Goal: Communication & Community: Connect with others

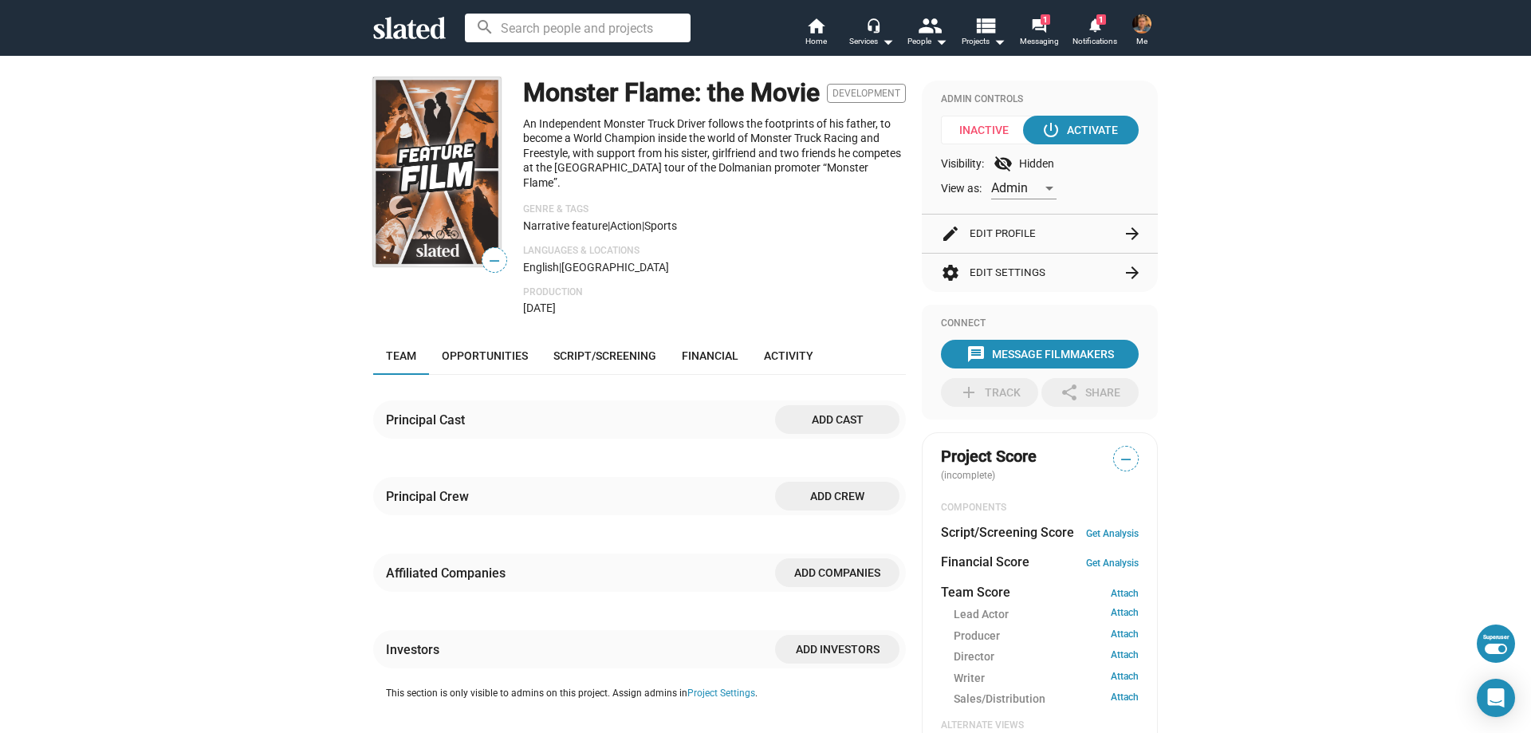
click at [1123, 233] on mat-icon "arrow_forward" at bounding box center [1131, 233] width 19 height 19
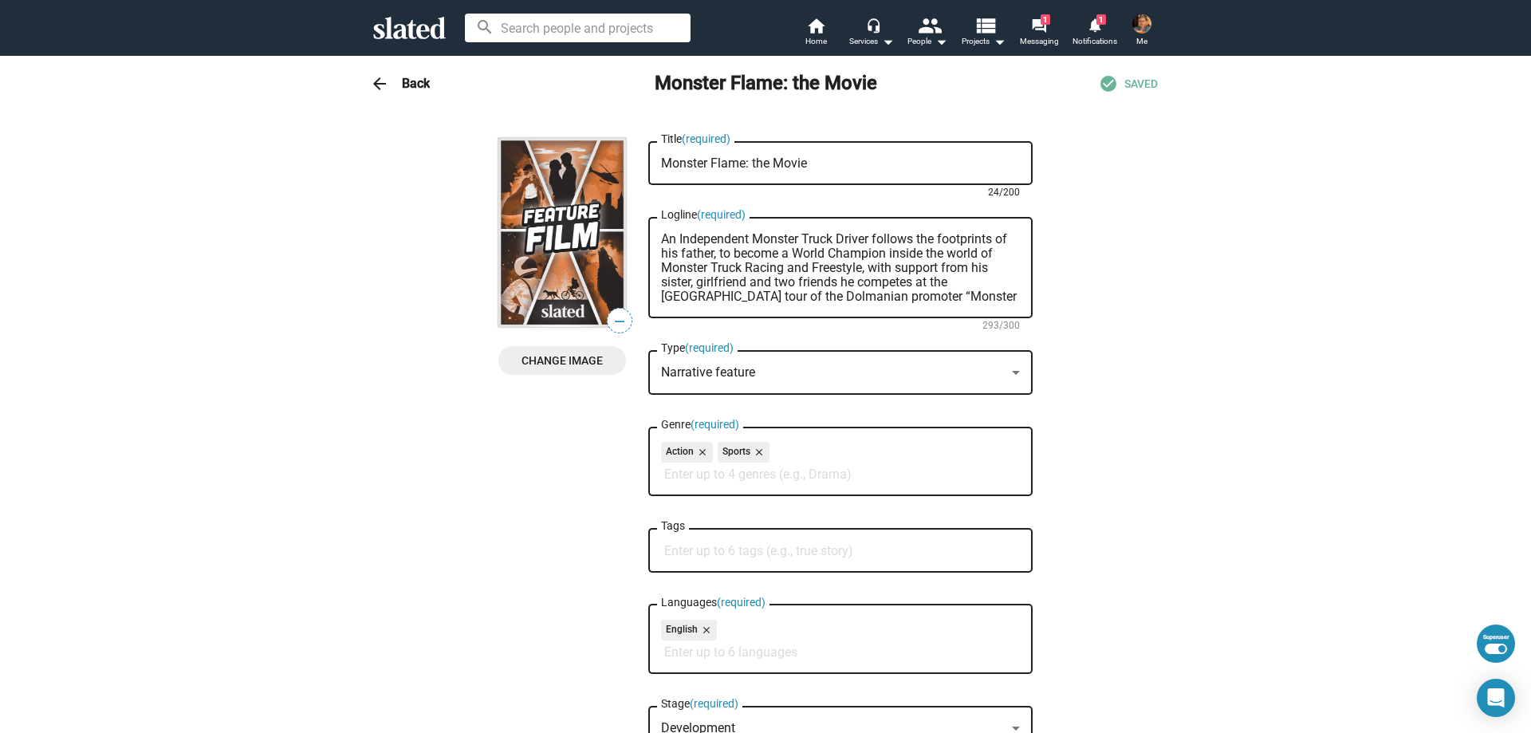
drag, startPoint x: 740, startPoint y: 167, endPoint x: 824, endPoint y: 175, distance: 84.8
click at [824, 175] on div "Monster Flame: the Movie Title (required)" at bounding box center [840, 161] width 359 height 47
type textarea "Monster Flame"
click at [375, 82] on mat-icon "arrow_back" at bounding box center [379, 83] width 19 height 19
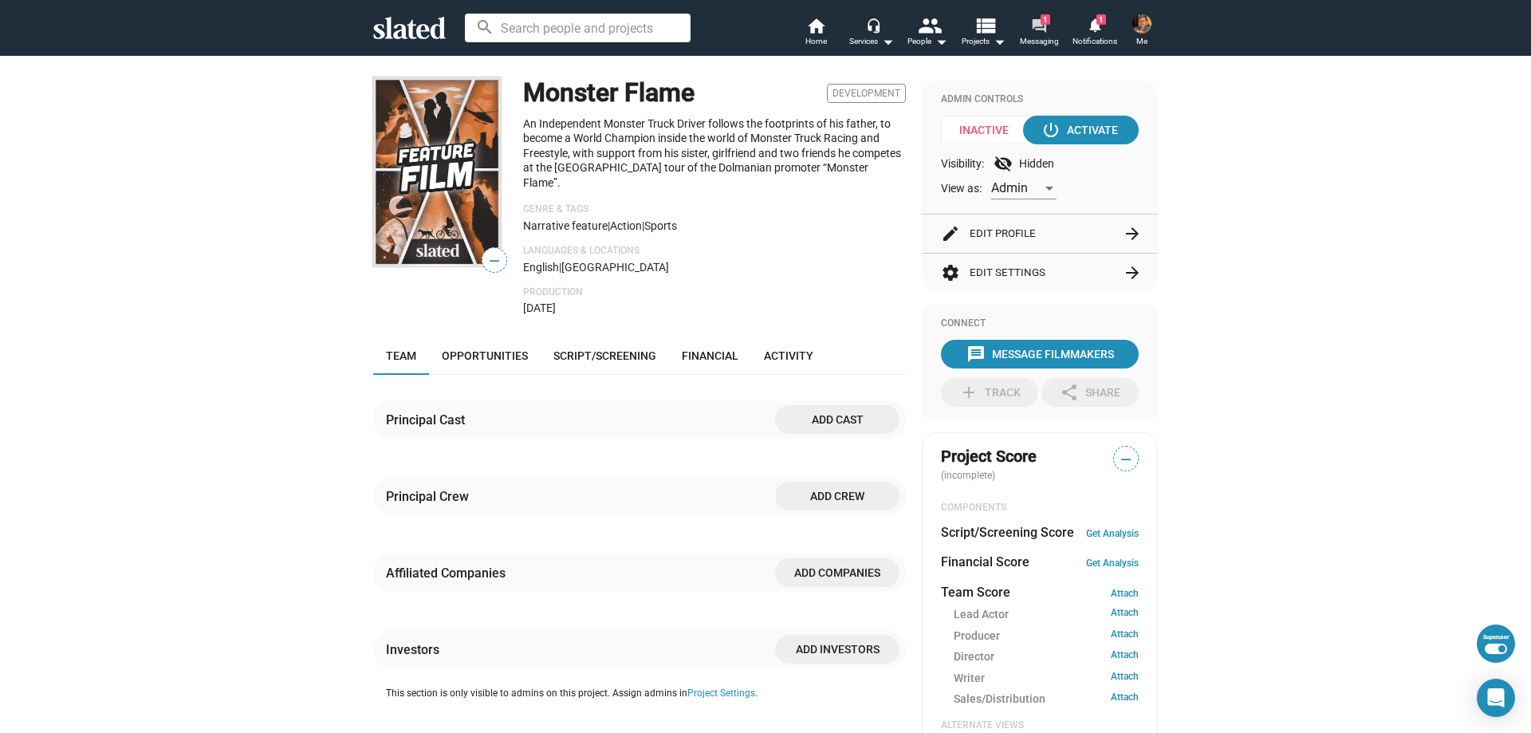
click at [1042, 20] on span "1" at bounding box center [1045, 19] width 10 height 10
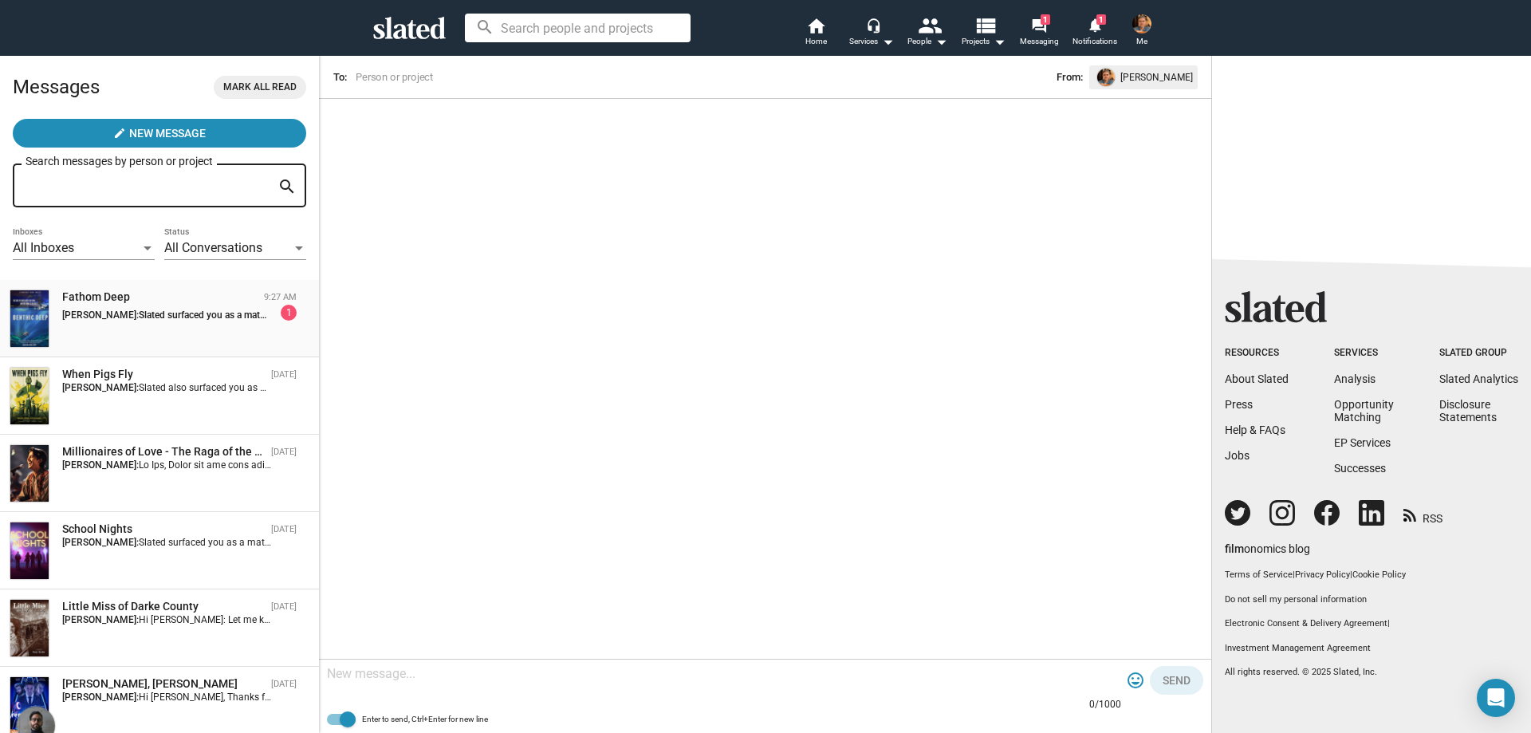
click at [175, 321] on div "Fathom Deep 9:27 AM Jay Burnley: Slated surfaced you as a match for my project,…" at bounding box center [160, 318] width 300 height 58
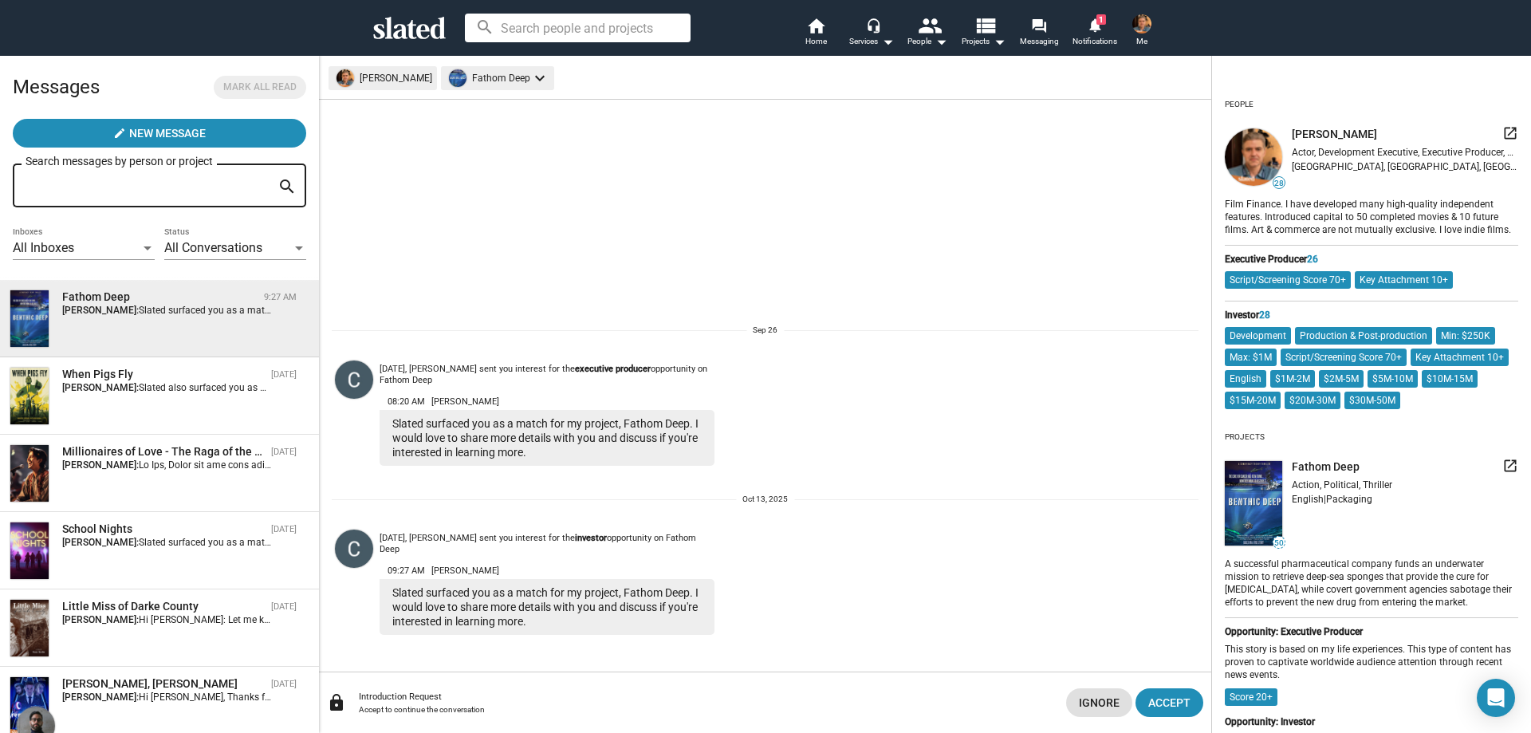
click at [1502, 474] on mat-icon "launch" at bounding box center [1510, 466] width 16 height 16
click at [1098, 27] on mat-icon "notifications" at bounding box center [1094, 24] width 15 height 15
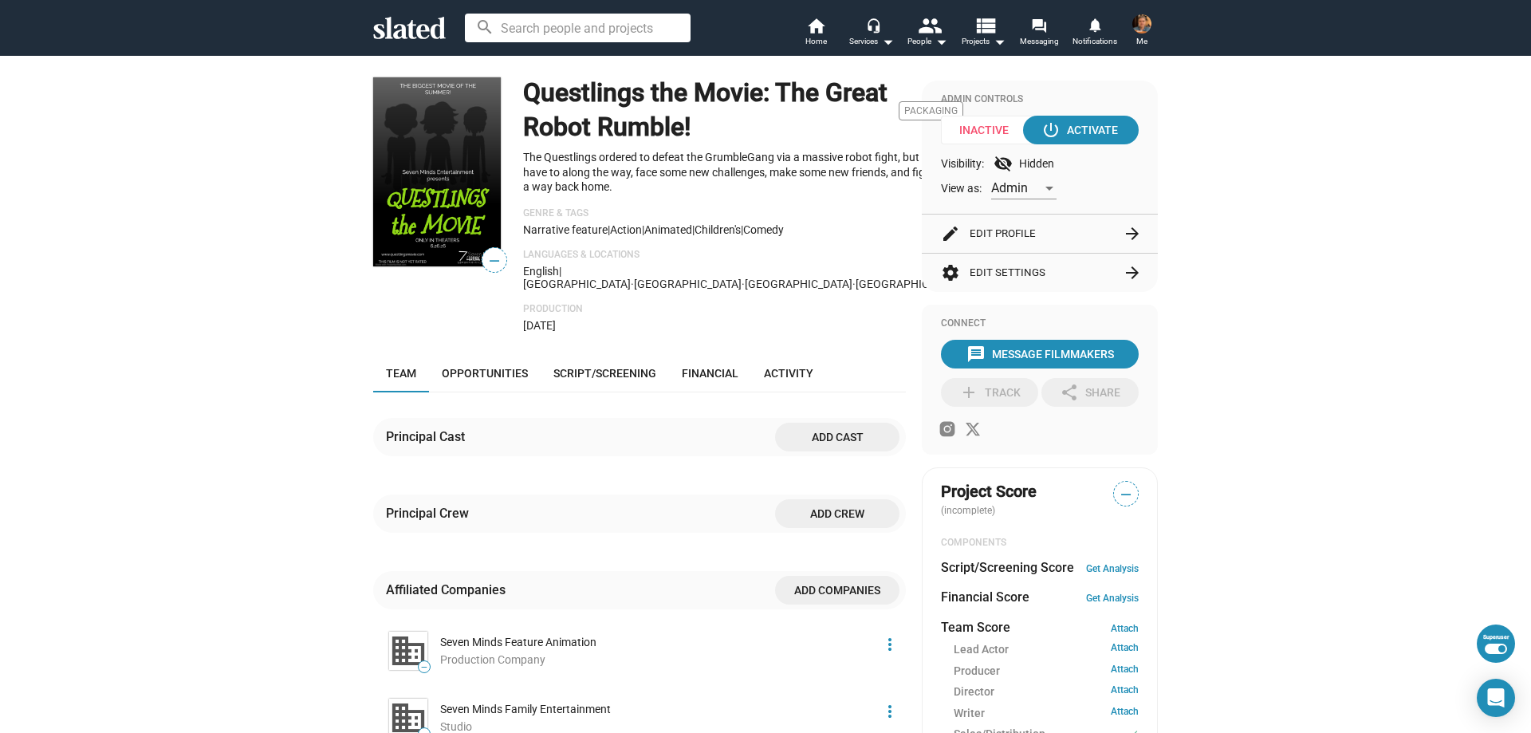
click at [430, 195] on img at bounding box center [437, 171] width 128 height 189
